Goal: Task Accomplishment & Management: Manage account settings

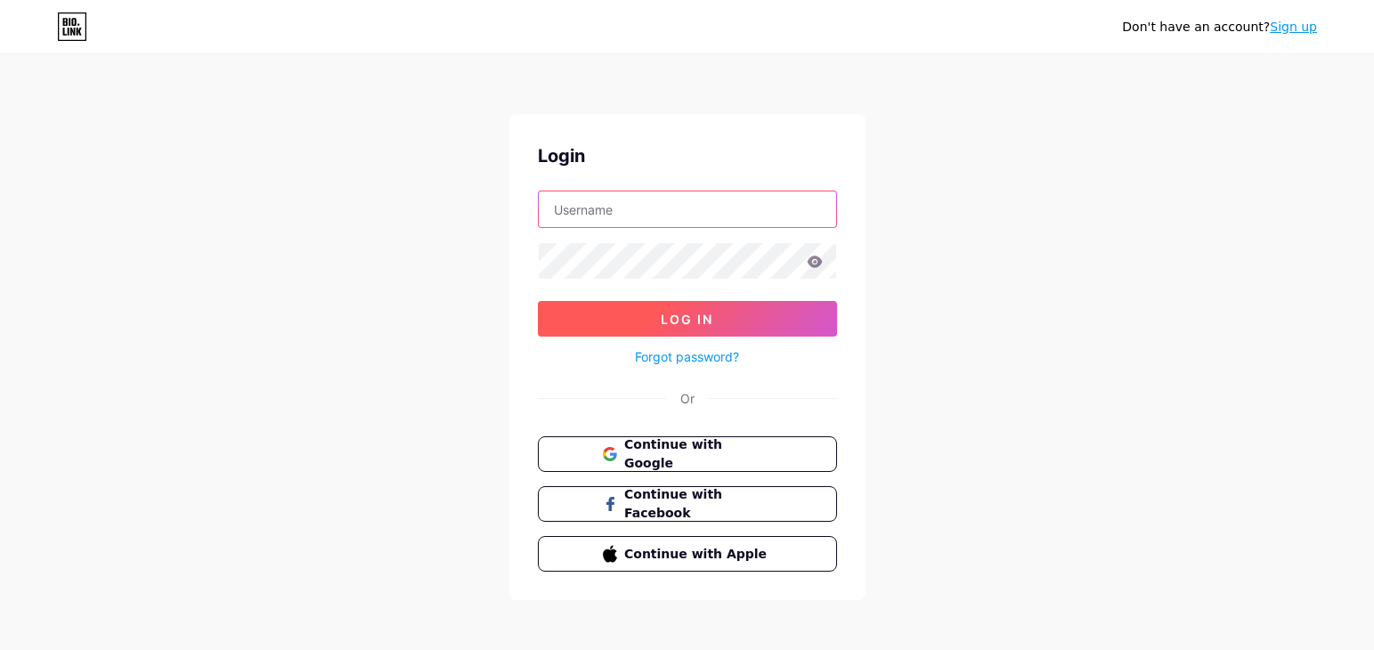
type input "[PERSON_NAME][EMAIL_ADDRESS][DOMAIN_NAME]"
click at [714, 321] on button "Log In" at bounding box center [687, 319] width 299 height 36
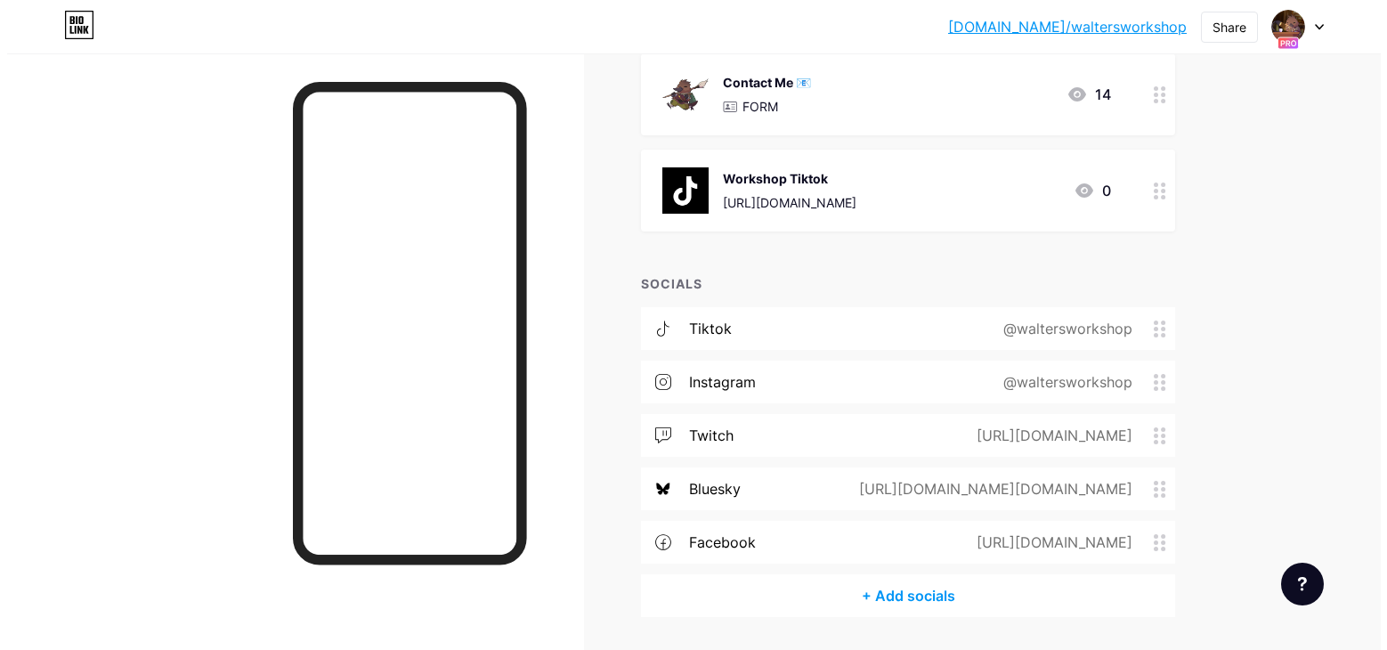
scroll to position [1666, 0]
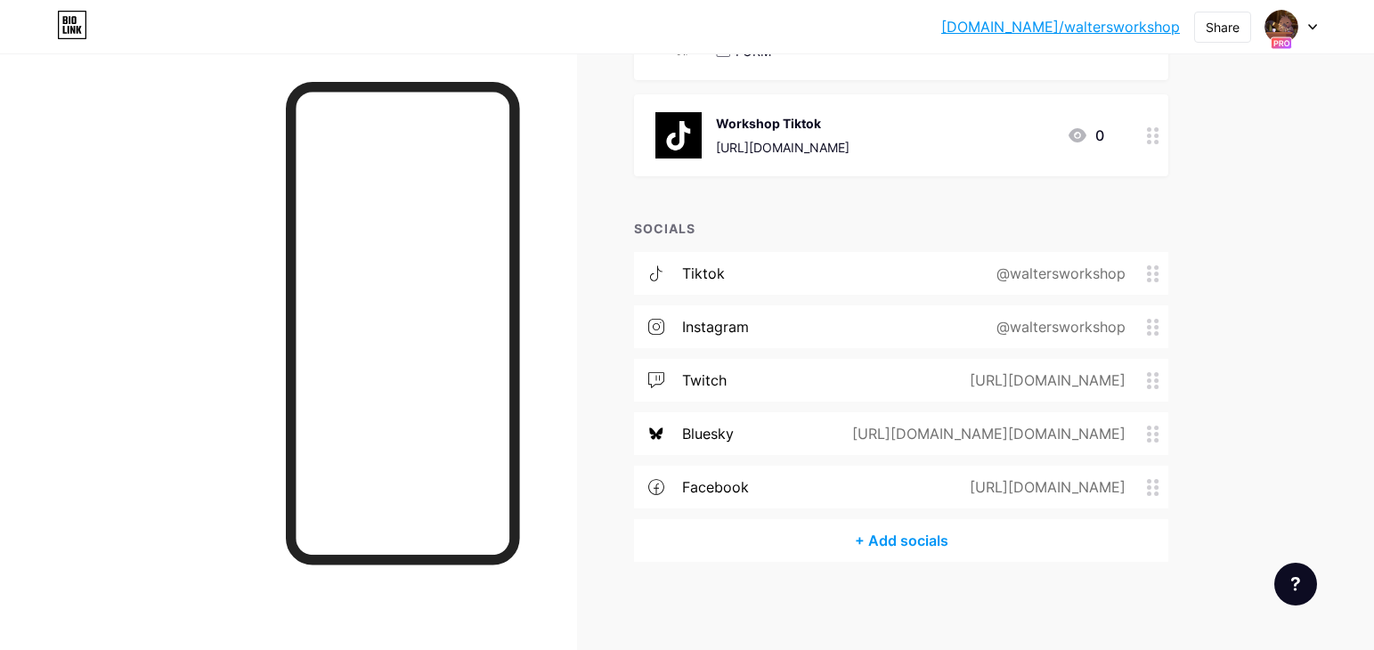
click at [906, 540] on div "+ Add socials" at bounding box center [901, 540] width 534 height 43
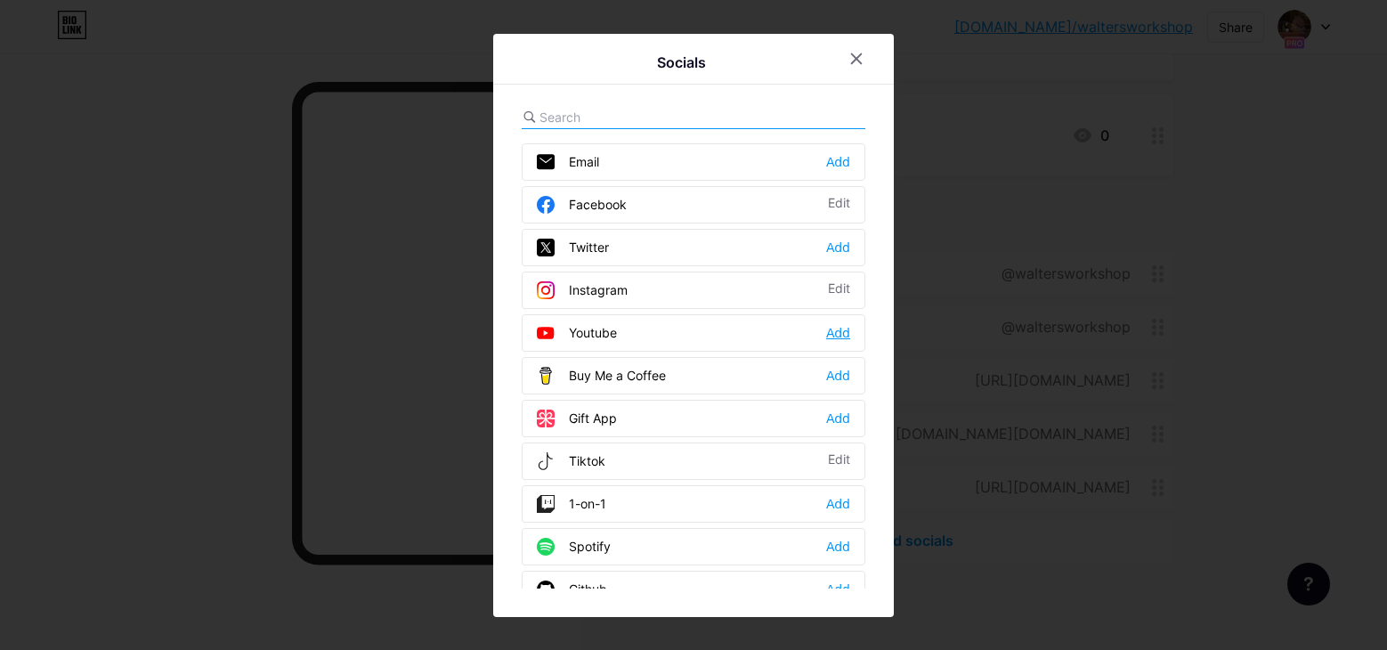
click at [835, 333] on div "Add" at bounding box center [838, 333] width 24 height 18
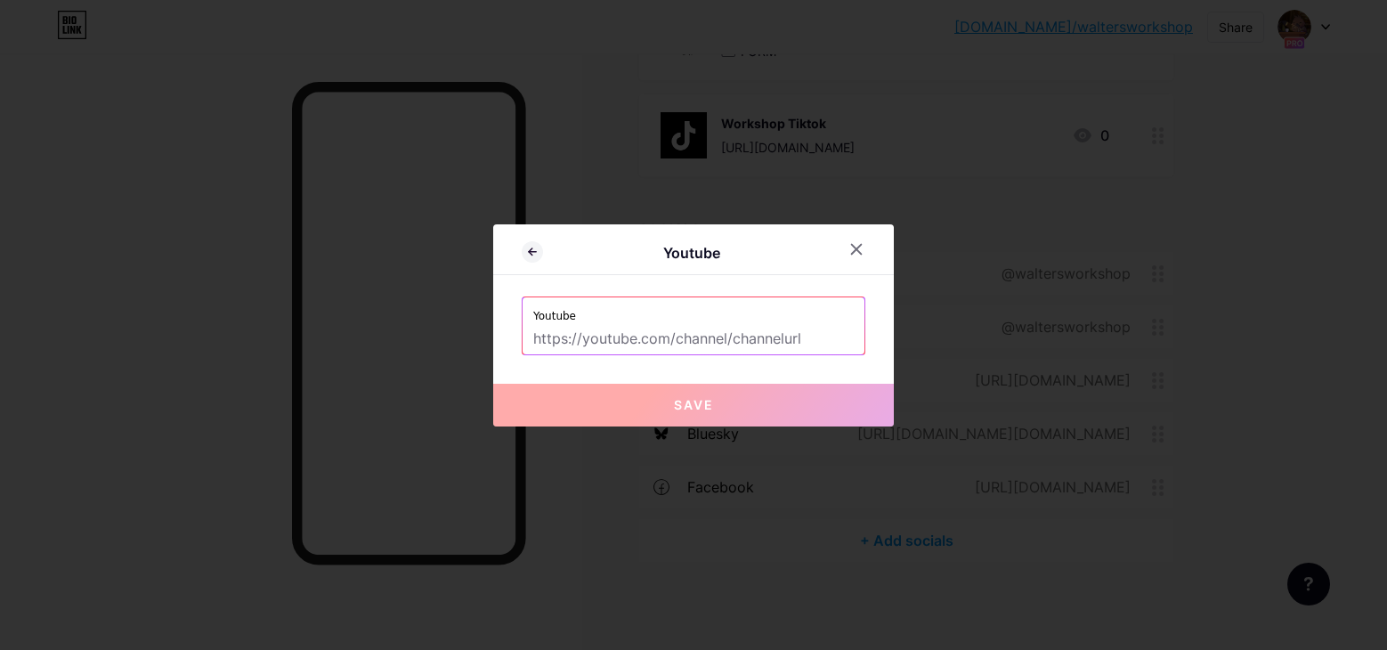
click at [738, 338] on input "text" at bounding box center [693, 339] width 321 height 30
drag, startPoint x: 755, startPoint y: 338, endPoint x: 624, endPoint y: 337, distance: 130.9
click at [637, 338] on input "text" at bounding box center [693, 339] width 321 height 30
click at [698, 332] on input "text" at bounding box center [693, 339] width 321 height 30
paste input "[URL][DOMAIN_NAME]"
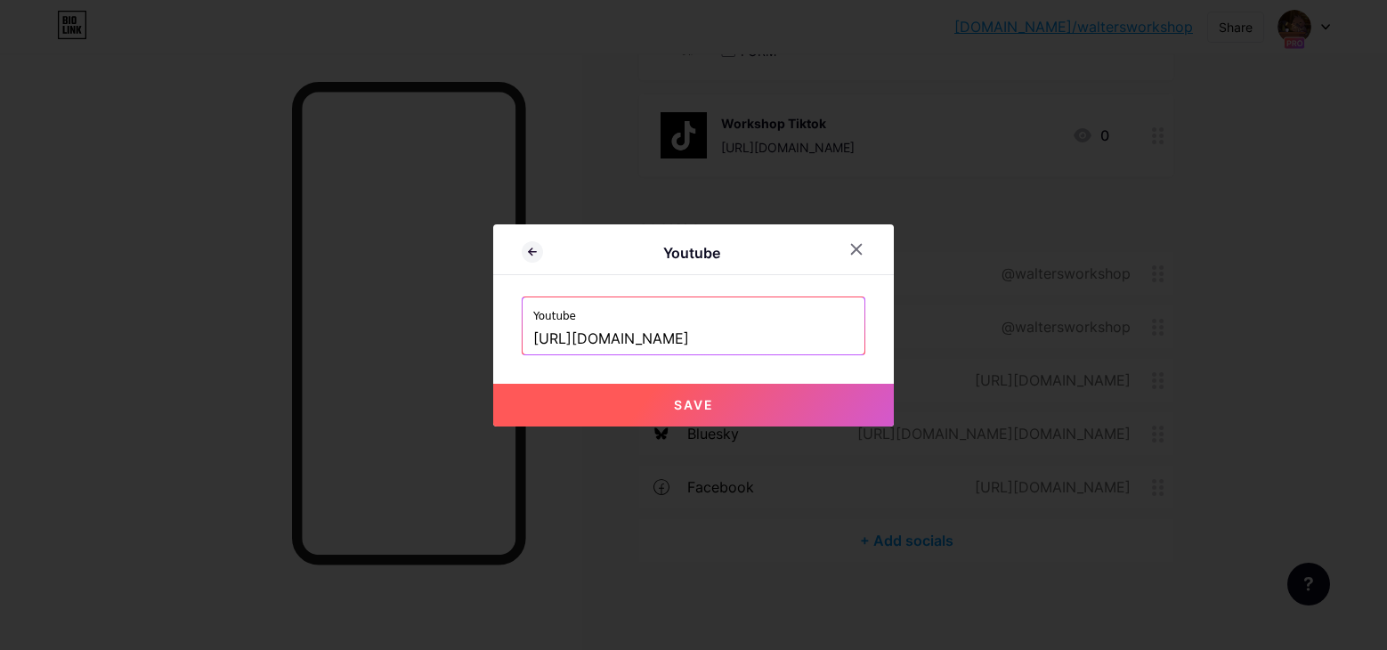
scroll to position [0, 67]
type input "[URL][DOMAIN_NAME]"
click at [674, 405] on span "Save" at bounding box center [694, 404] width 40 height 15
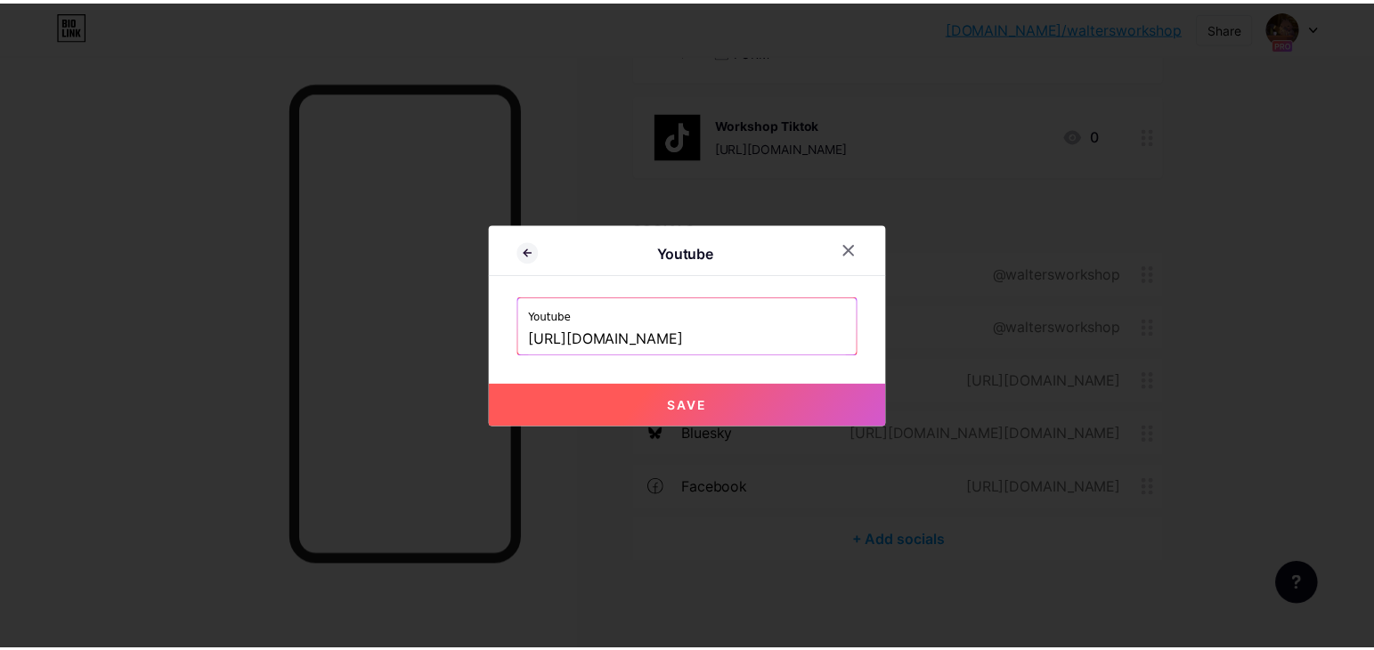
scroll to position [0, 0]
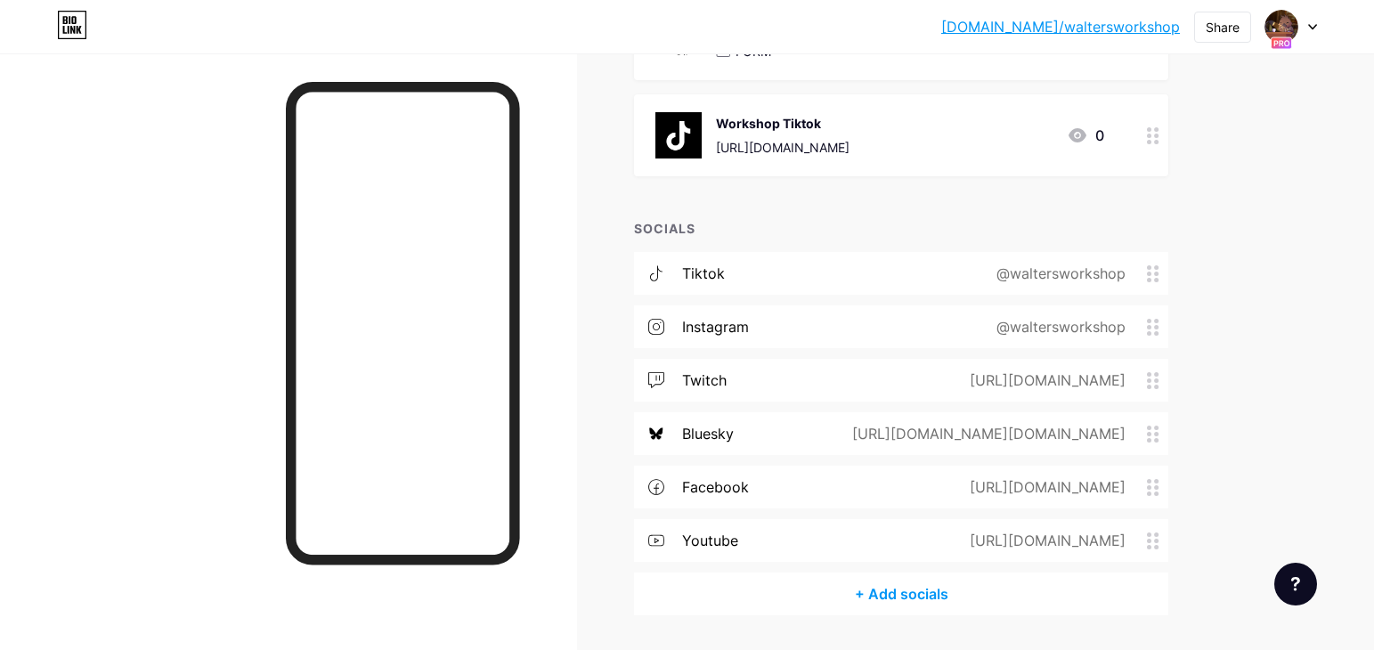
click at [1158, 540] on circle at bounding box center [1156, 541] width 4 height 4
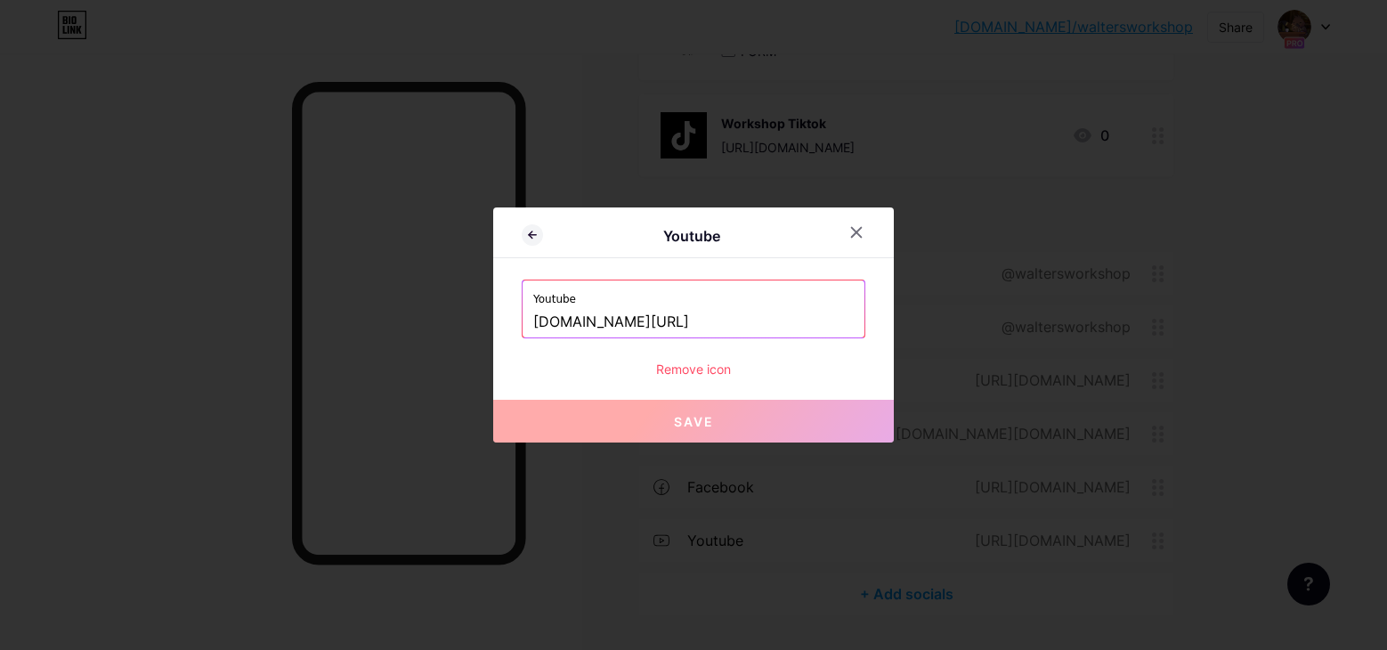
click at [720, 371] on div "Remove icon" at bounding box center [694, 369] width 344 height 19
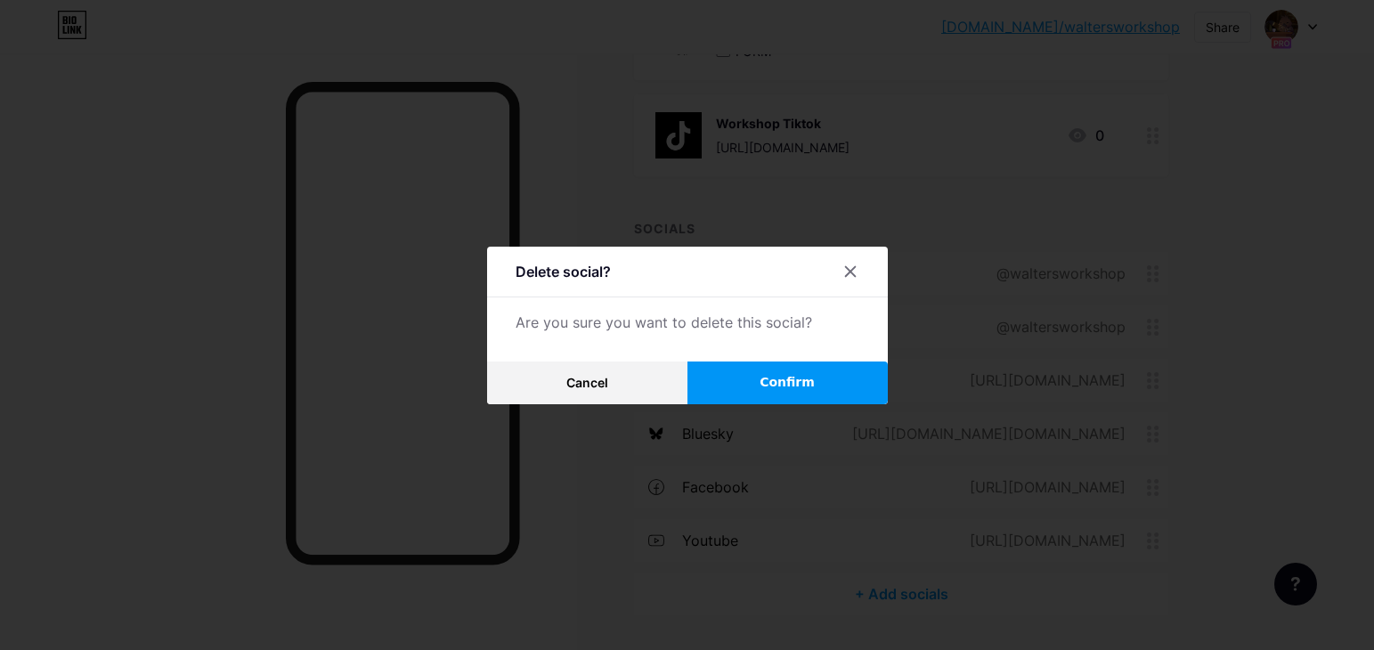
click at [778, 392] on button "Confirm" at bounding box center [787, 382] width 200 height 43
